Goal: Navigation & Orientation: Go to known website

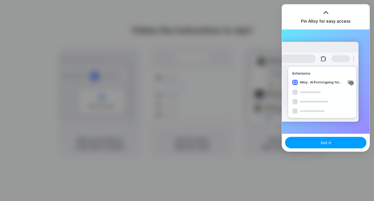
click at [300, 147] on button "Got it" at bounding box center [325, 142] width 81 height 11
